Goal: Check status: Check status

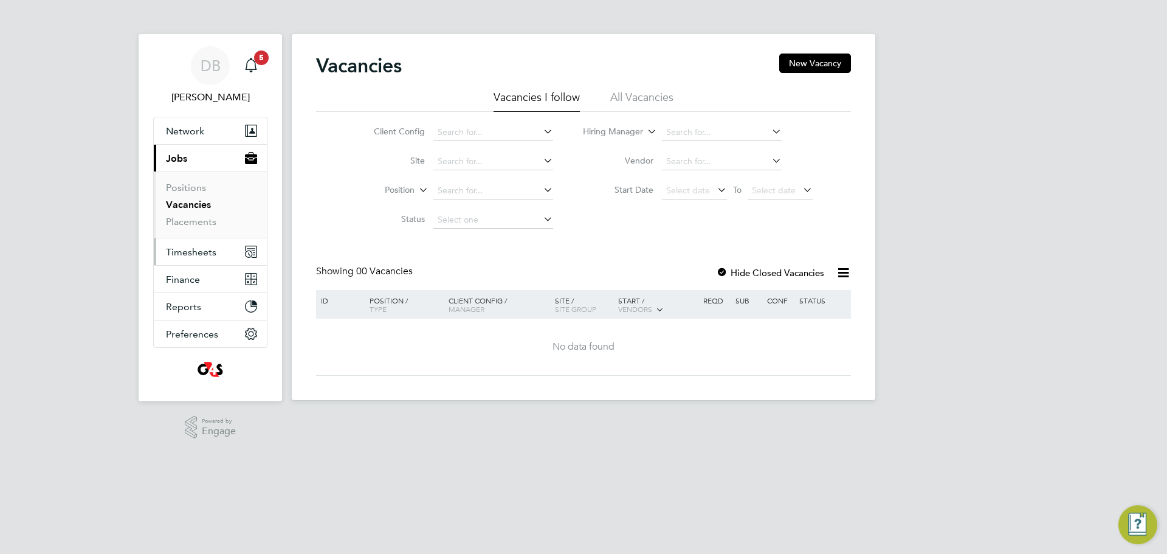
click at [191, 248] on span "Timesheets" at bounding box center [191, 252] width 50 height 12
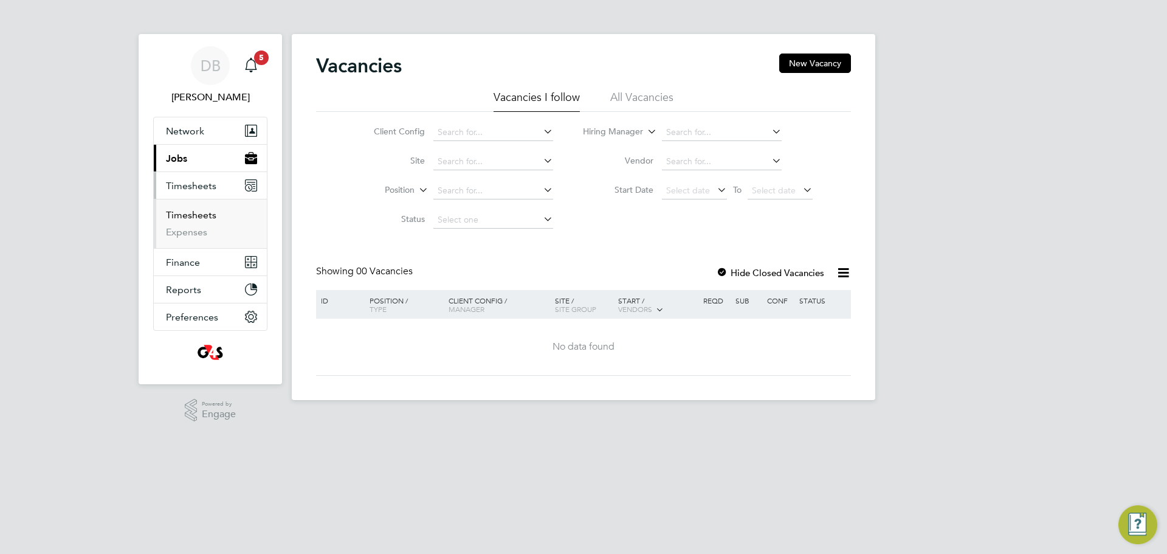
click at [195, 218] on link "Timesheets" at bounding box center [191, 215] width 50 height 12
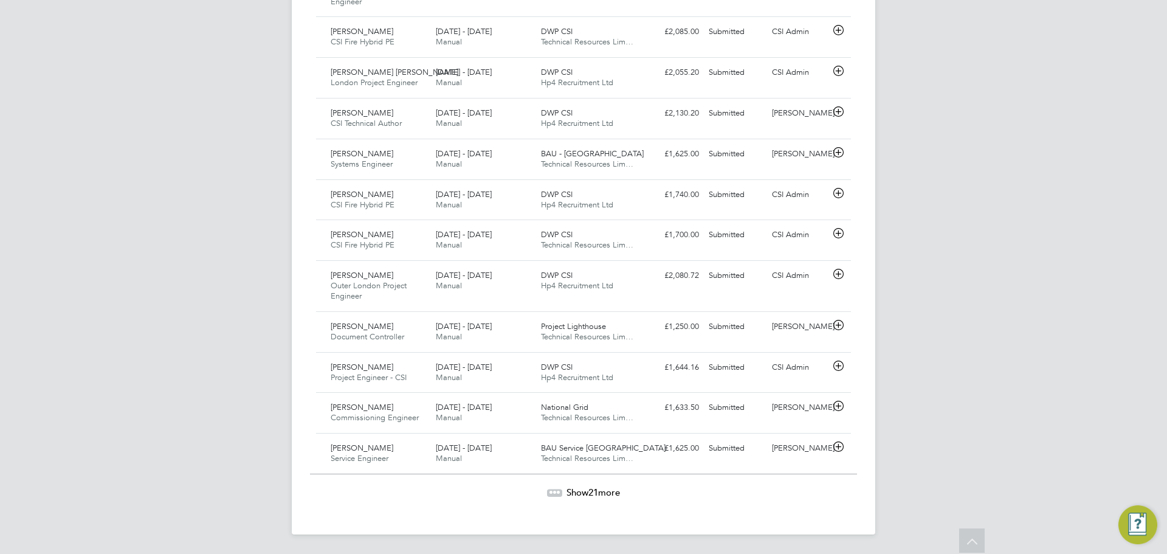
click at [620, 487] on span "Show 21 more" at bounding box center [594, 492] width 54 height 12
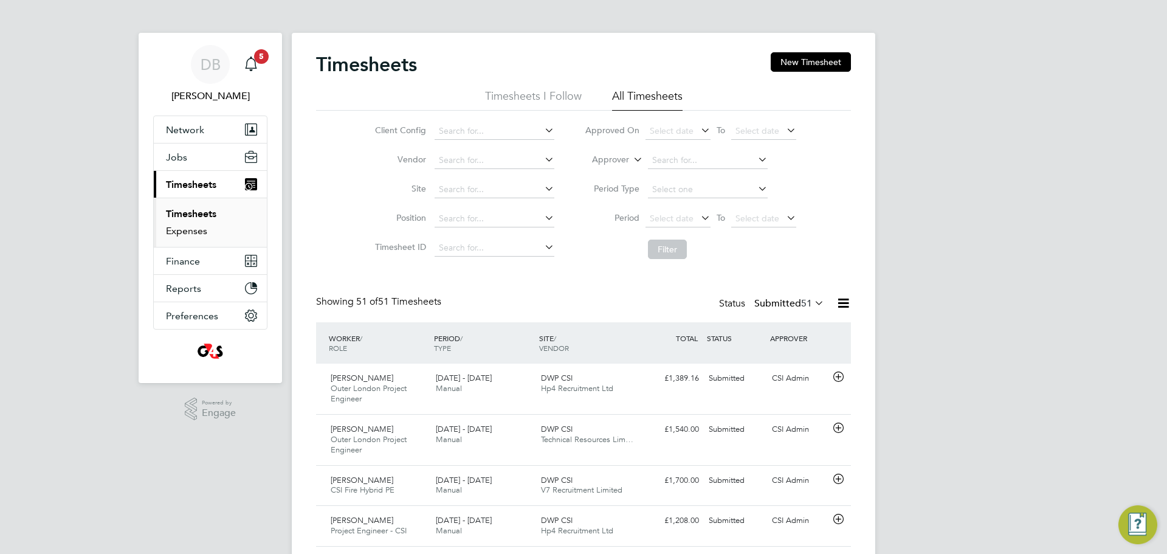
click at [187, 229] on link "Expenses" at bounding box center [186, 231] width 41 height 12
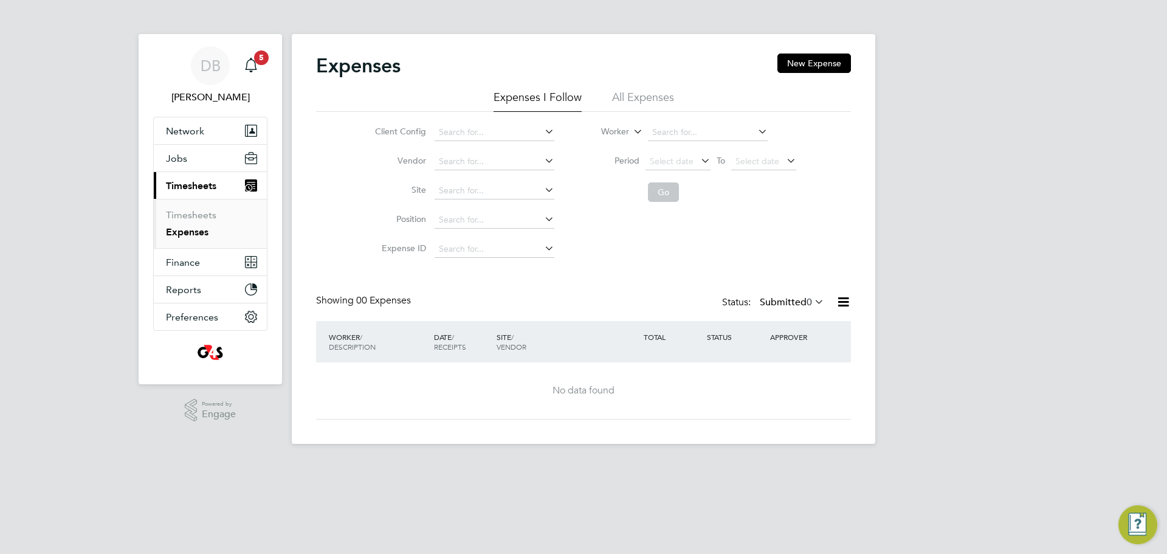
click at [660, 100] on li "All Expenses" at bounding box center [643, 101] width 62 height 22
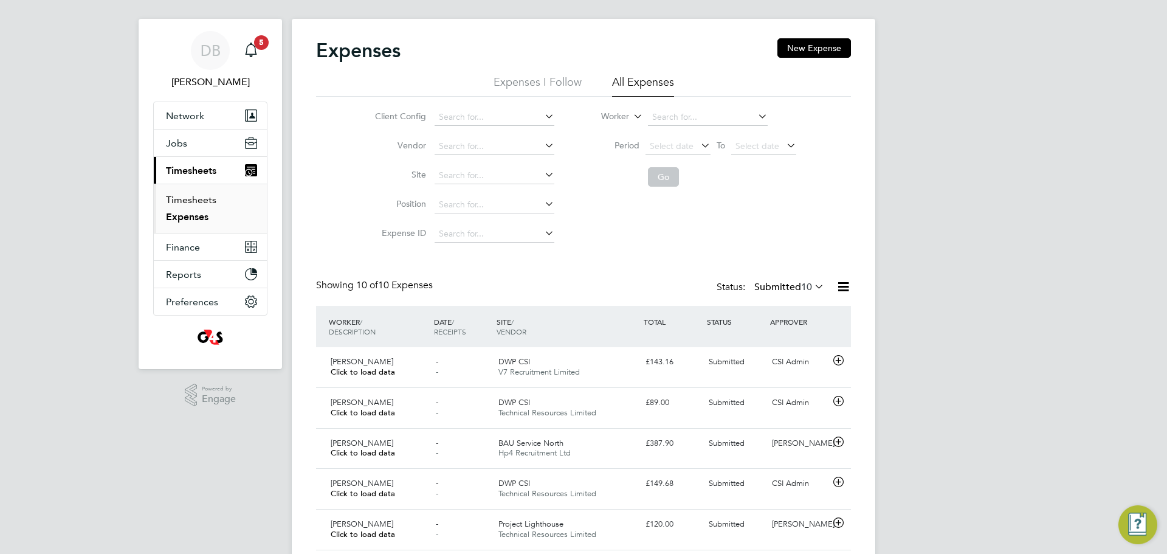
click at [204, 198] on link "Timesheets" at bounding box center [191, 200] width 50 height 12
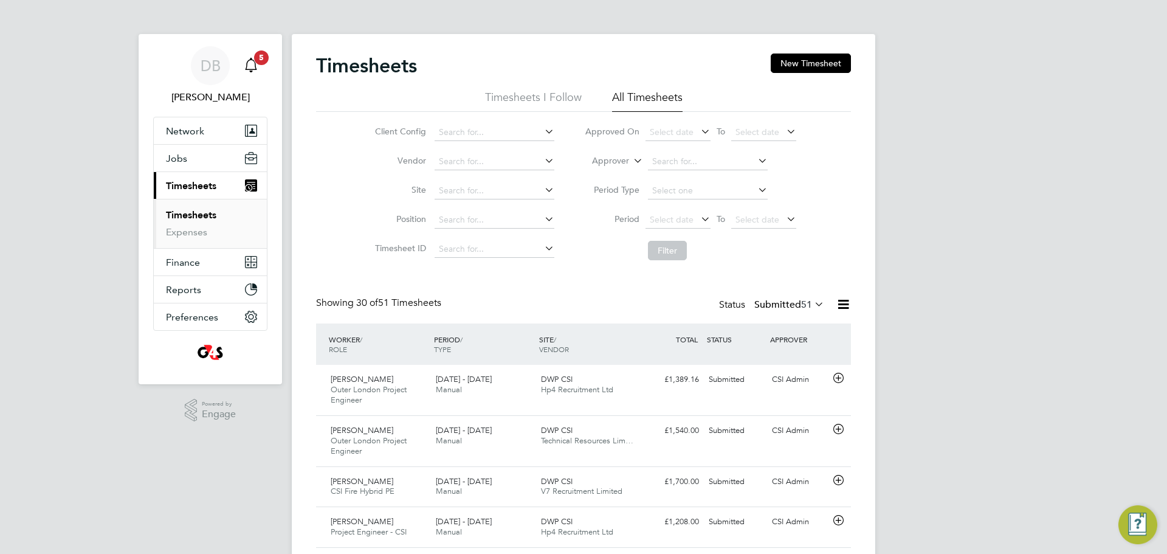
click at [244, 61] on icon "Main navigation" at bounding box center [251, 65] width 15 height 15
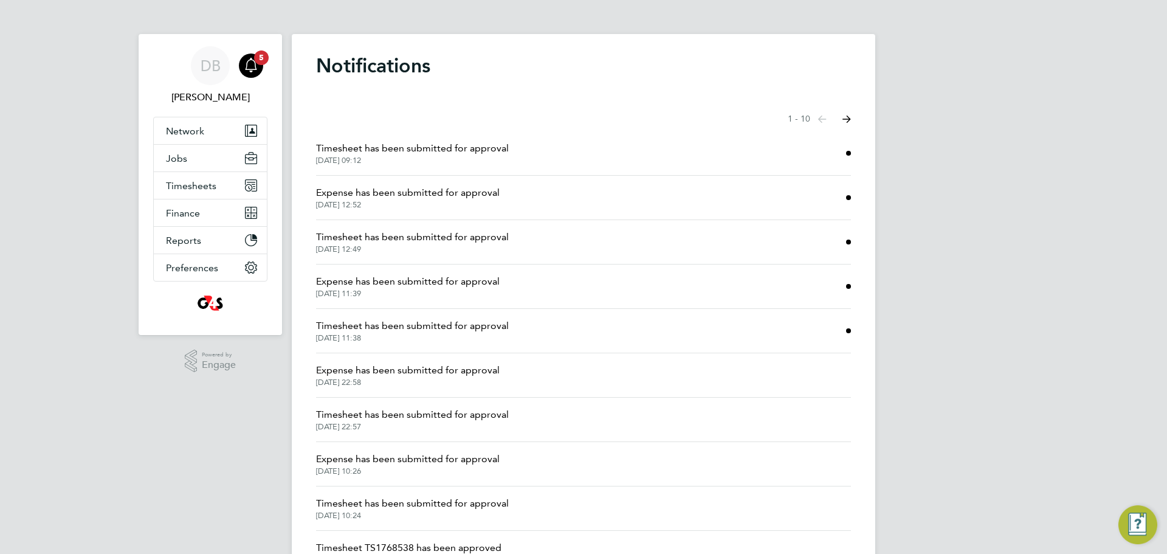
click at [376, 153] on span "Timesheet has been submitted for approval" at bounding box center [412, 148] width 193 height 15
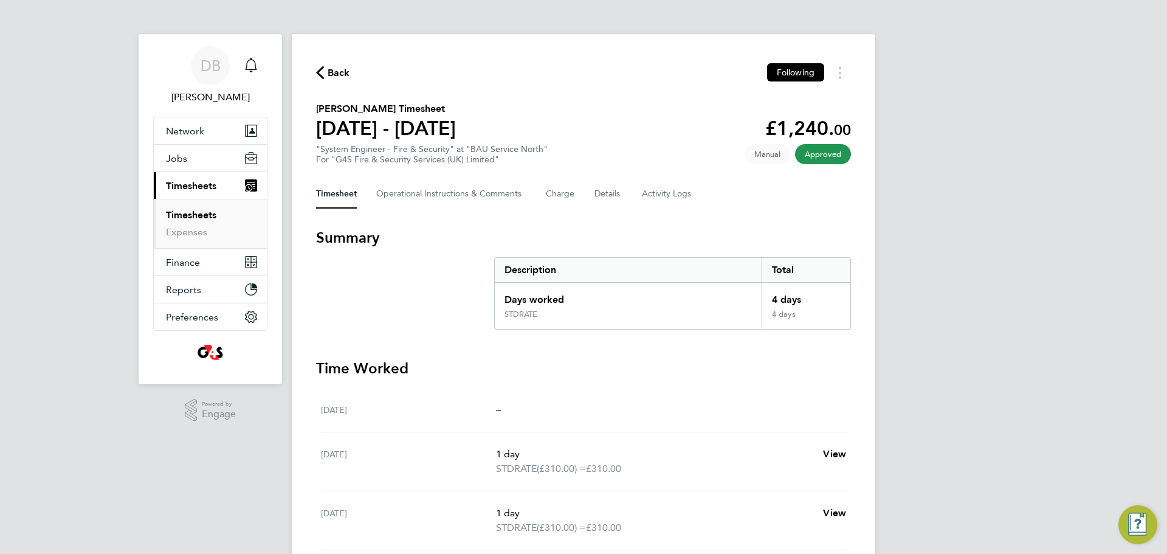
click at [204, 218] on link "Timesheets" at bounding box center [191, 215] width 50 height 12
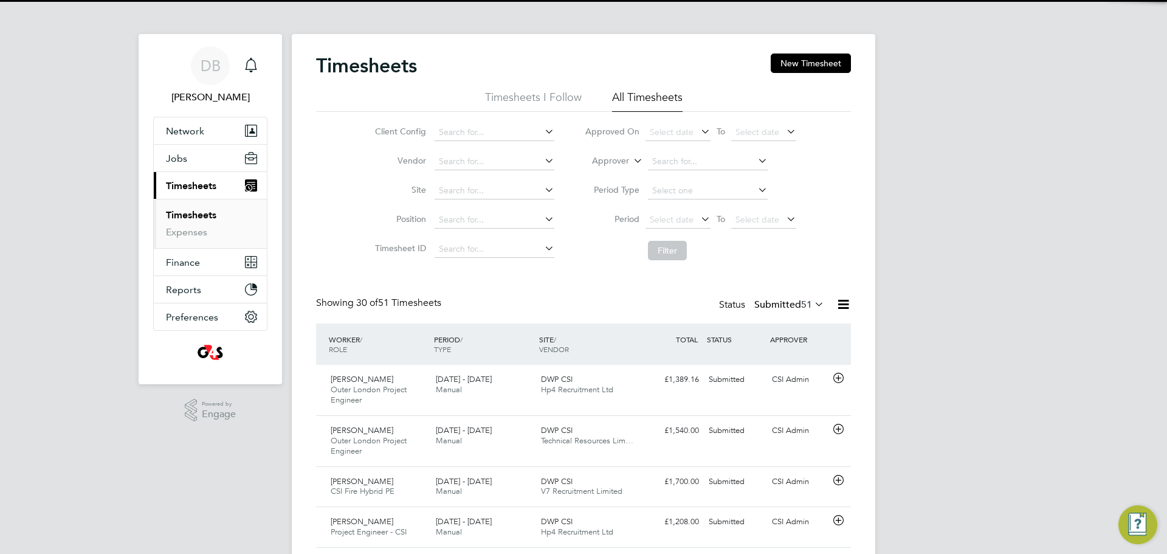
scroll to position [31, 106]
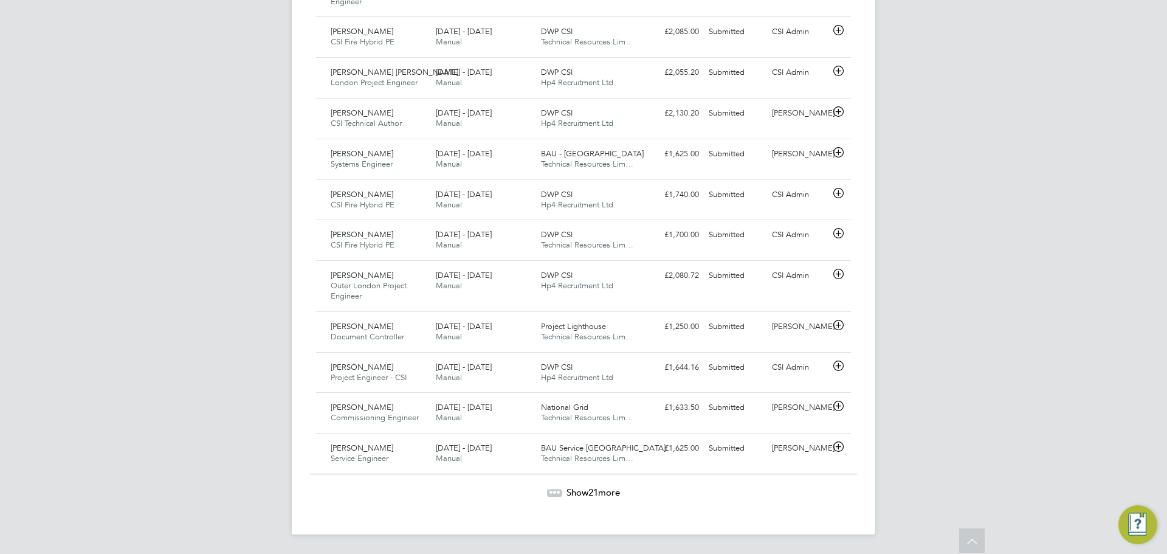
click at [576, 490] on span "Show 21 more" at bounding box center [594, 492] width 54 height 12
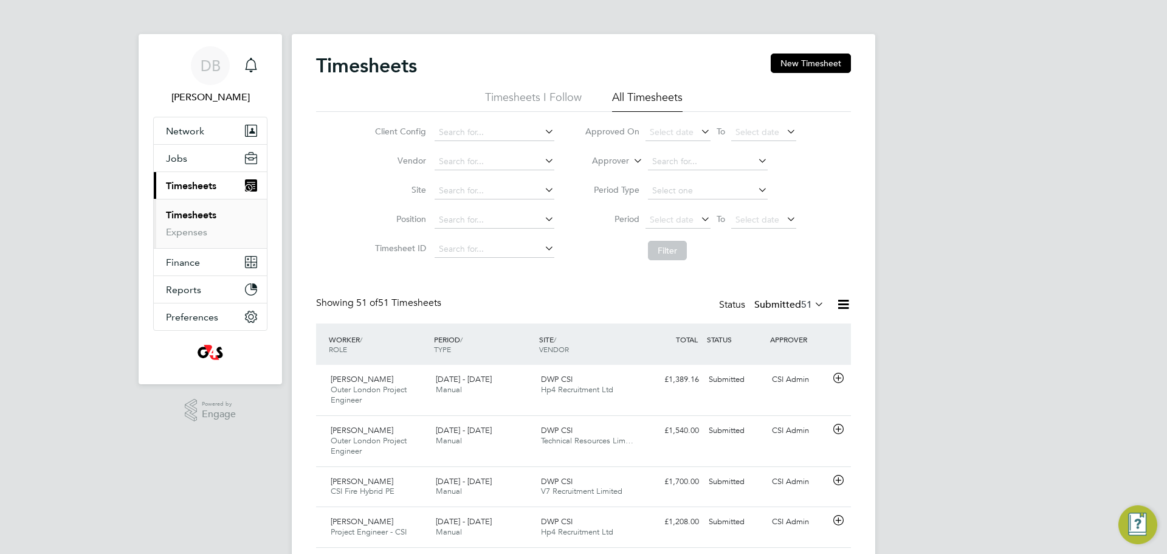
click at [188, 212] on link "Timesheets" at bounding box center [191, 215] width 50 height 12
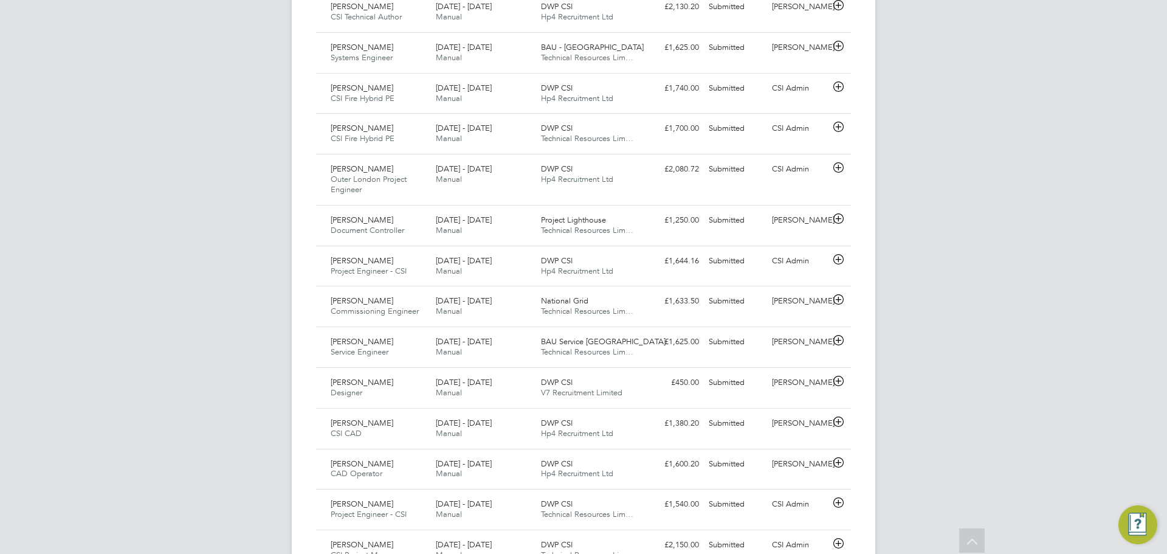
scroll to position [1338, 0]
